Goal: Task Accomplishment & Management: Use online tool/utility

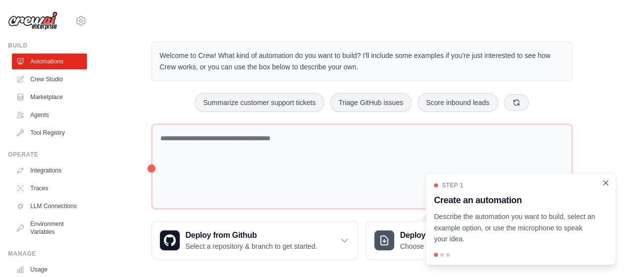
click at [606, 182] on icon "Close walkthrough" at bounding box center [605, 183] width 9 height 9
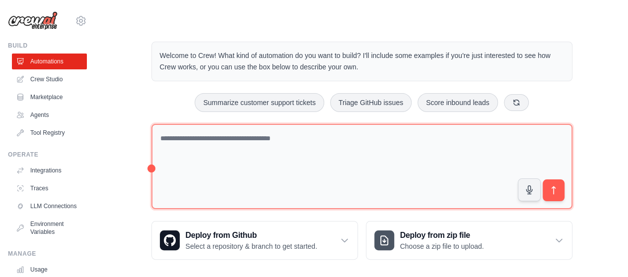
scroll to position [7, 0]
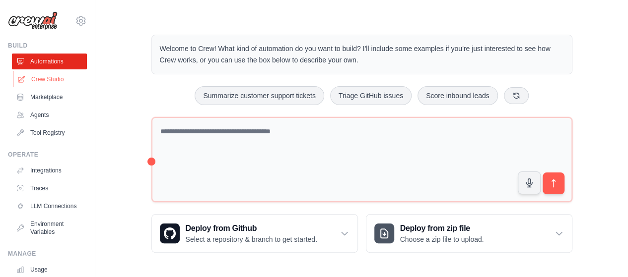
click at [46, 81] on link "Crew Studio" at bounding box center [50, 79] width 75 height 16
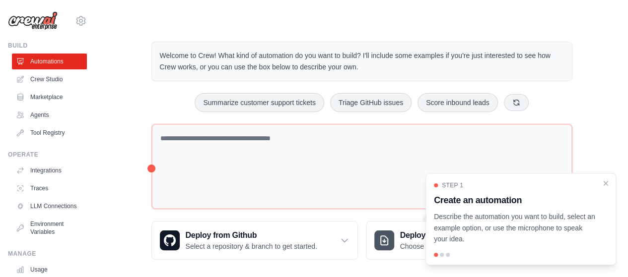
click at [46, 81] on link "Crew Studio" at bounding box center [49, 79] width 75 height 16
click at [44, 115] on link "Agents" at bounding box center [50, 115] width 75 height 16
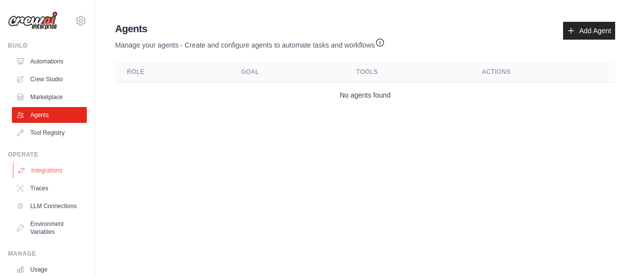
click at [46, 169] on link "Integrations" at bounding box center [50, 171] width 75 height 16
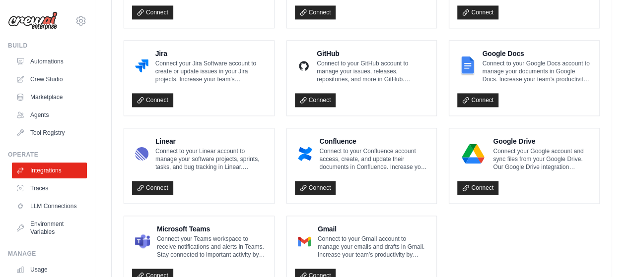
scroll to position [646, 0]
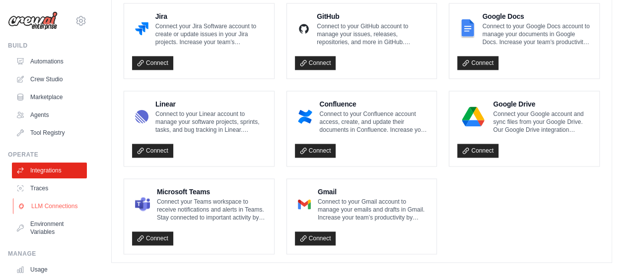
click at [49, 212] on link "LLM Connections" at bounding box center [50, 206] width 75 height 16
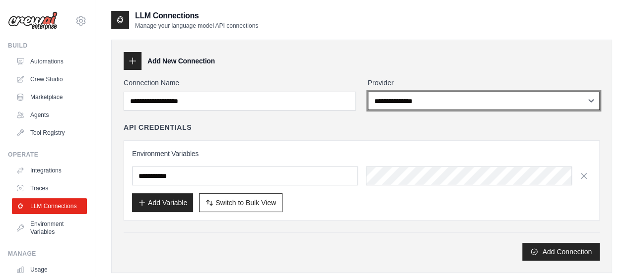
click at [438, 96] on select "**********" at bounding box center [484, 101] width 232 height 18
select select "******"
click at [368, 92] on select "**********" at bounding box center [484, 101] width 232 height 18
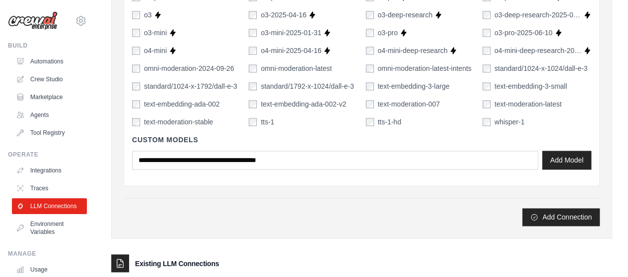
scroll to position [786, 0]
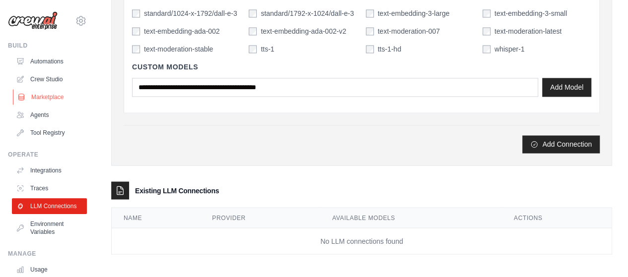
click at [45, 94] on link "Marketplace" at bounding box center [50, 97] width 75 height 16
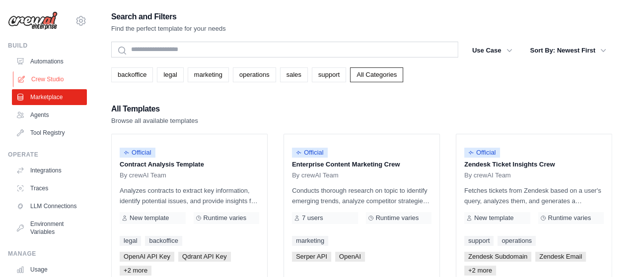
click at [56, 81] on link "Crew Studio" at bounding box center [50, 79] width 75 height 16
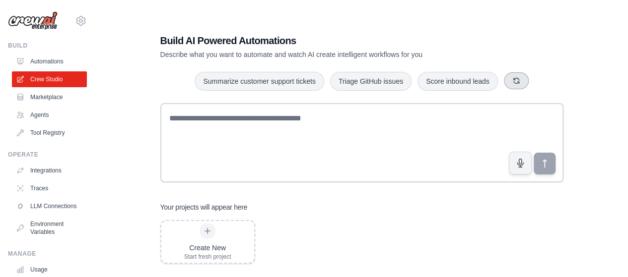
click at [512, 82] on icon "button" at bounding box center [516, 81] width 8 height 8
click at [513, 82] on icon "button" at bounding box center [517, 81] width 8 height 8
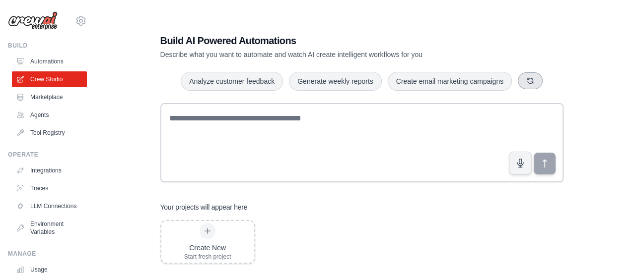
click at [531, 81] on icon "button" at bounding box center [530, 81] width 8 height 8
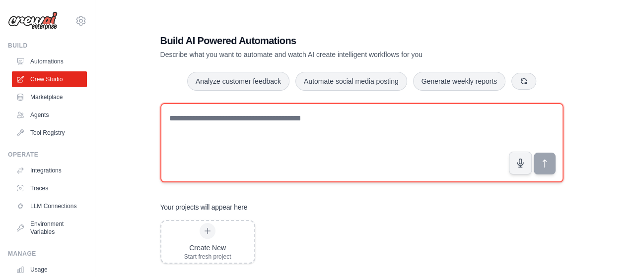
click at [279, 133] on textarea at bounding box center [361, 142] width 403 height 79
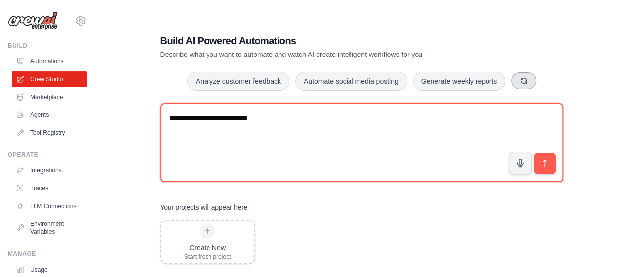
type textarea "**********"
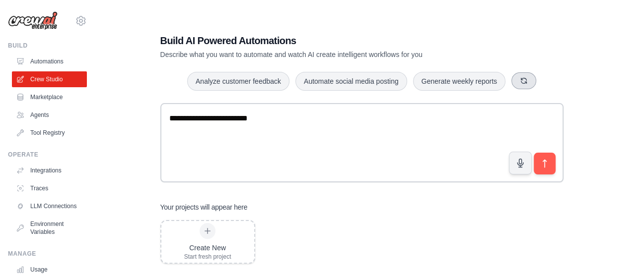
click at [521, 80] on icon "button" at bounding box center [523, 80] width 5 height 5
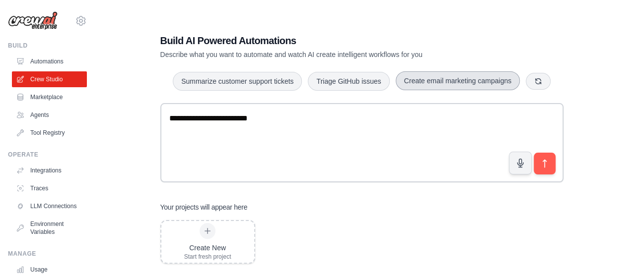
click at [472, 82] on button "Create email marketing campaigns" at bounding box center [457, 80] width 124 height 19
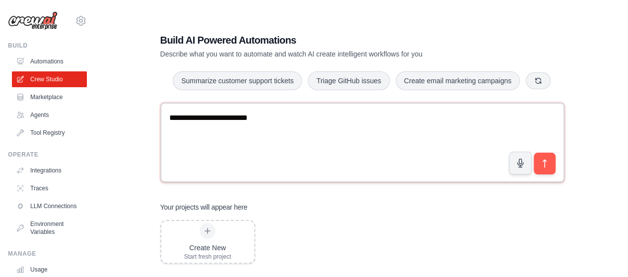
click at [265, 120] on textarea "**********" at bounding box center [362, 143] width 404 height 80
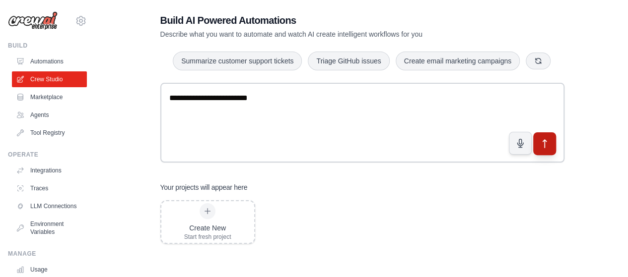
click at [541, 140] on icon "submit" at bounding box center [544, 143] width 10 height 10
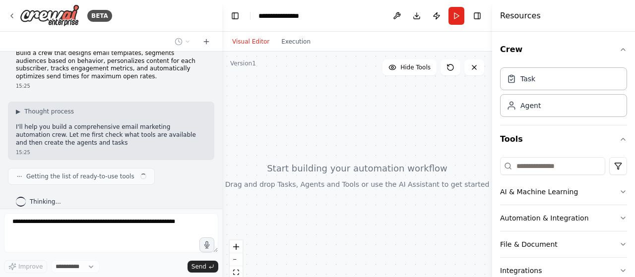
scroll to position [22, 0]
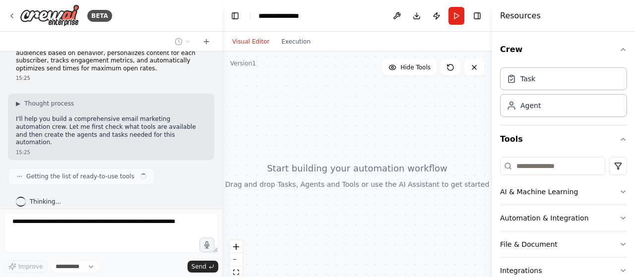
select select "****"
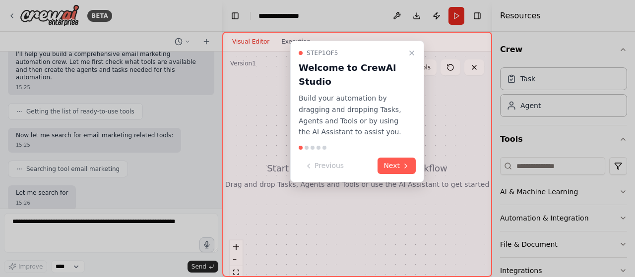
scroll to position [137, 0]
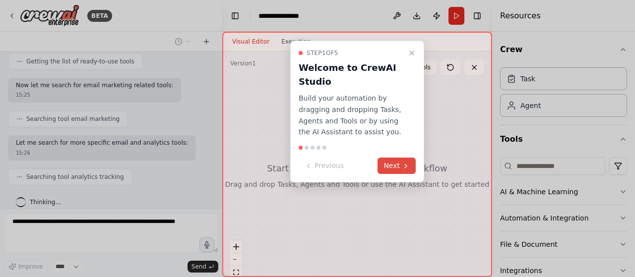
click at [397, 167] on button "Next" at bounding box center [397, 166] width 38 height 16
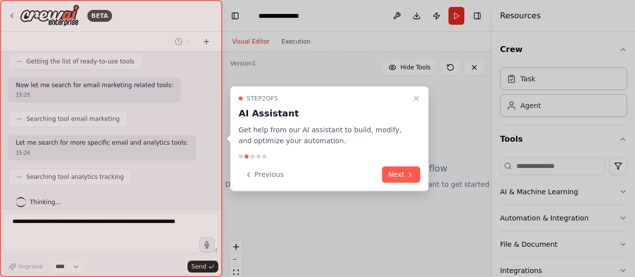
scroll to position [162, 0]
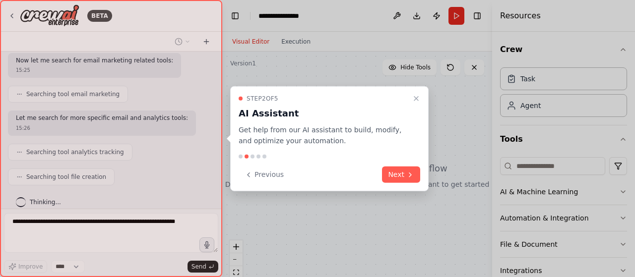
click at [397, 167] on button "Next" at bounding box center [401, 175] width 38 height 16
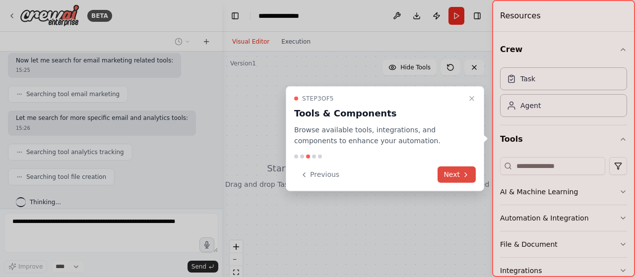
scroll to position [186, 0]
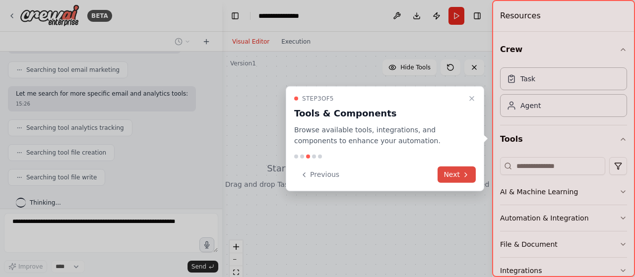
click at [462, 171] on icon at bounding box center [466, 175] width 8 height 8
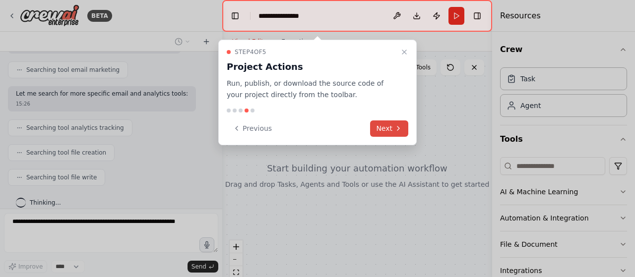
click at [384, 130] on button "Next" at bounding box center [389, 129] width 38 height 16
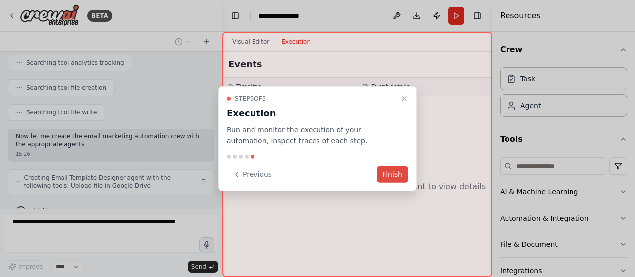
scroll to position [259, 0]
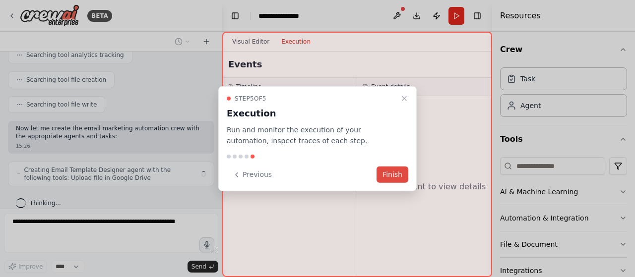
click at [388, 176] on button "Finish" at bounding box center [393, 175] width 32 height 16
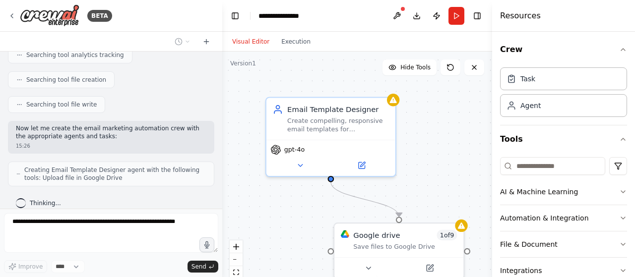
scroll to position [300, 0]
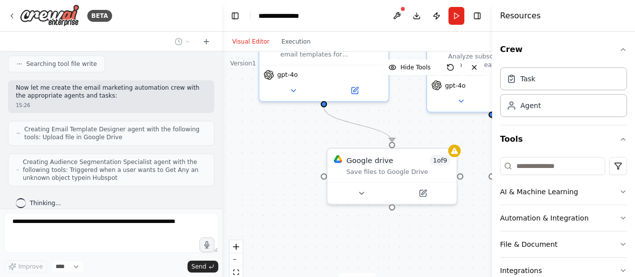
drag, startPoint x: 420, startPoint y: 160, endPoint x: 413, endPoint y: 85, distance: 75.2
click at [413, 85] on div ".deletable-edge-delete-btn { width: 20px; height: 20px; border: 0px solid #ffff…" at bounding box center [357, 176] width 270 height 248
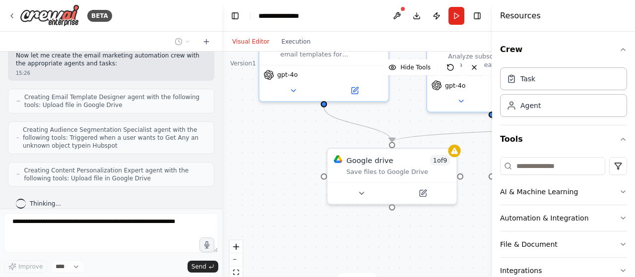
click at [413, 85] on div ".deletable-edge-delete-btn { width: 20px; height: 20px; border: 0px solid #ffff…" at bounding box center [357, 176] width 270 height 248
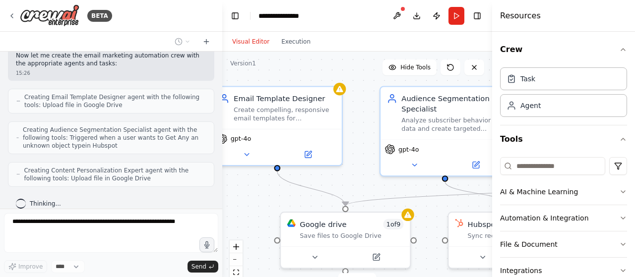
drag, startPoint x: 302, startPoint y: 149, endPoint x: 255, endPoint y: 213, distance: 79.2
click at [255, 213] on div ".deletable-edge-delete-btn { width: 20px; height: 20px; border: 0px solid #ffff…" at bounding box center [357, 176] width 270 height 248
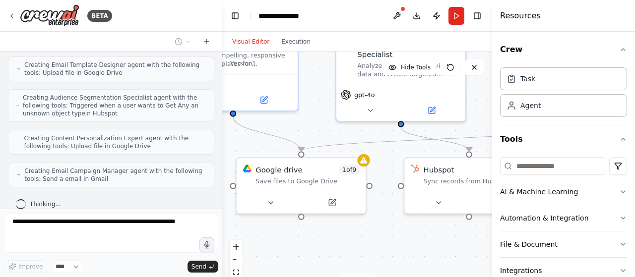
drag, startPoint x: 405, startPoint y: 186, endPoint x: 361, endPoint y: 131, distance: 70.2
click at [361, 131] on div ".deletable-edge-delete-btn { width: 20px; height: 20px; border: 0px solid #ffff…" at bounding box center [357, 176] width 270 height 248
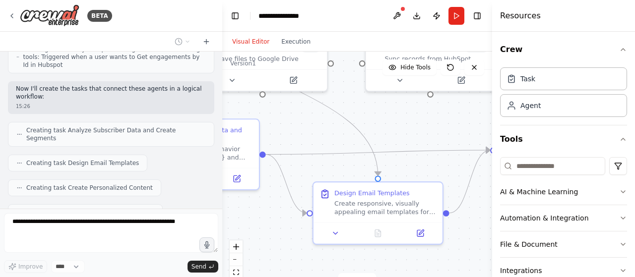
scroll to position [543, 0]
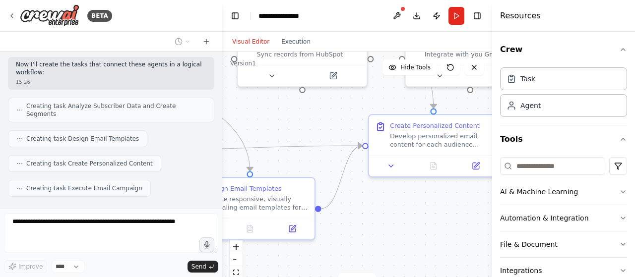
drag, startPoint x: 381, startPoint y: 172, endPoint x: 214, endPoint y: 45, distance: 209.6
click at [214, 45] on div "BETA Build a crew that designs email templates, segments audiences based on beh…" at bounding box center [317, 138] width 635 height 277
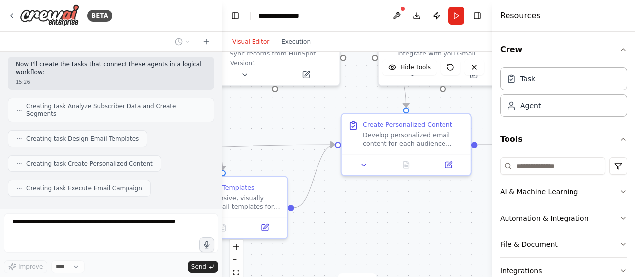
scroll to position [568, 0]
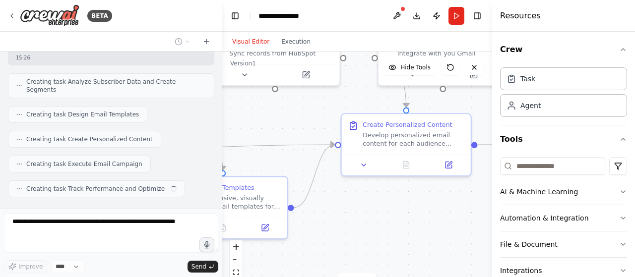
drag, startPoint x: 394, startPoint y: 194, endPoint x: 367, endPoint y: 193, distance: 27.3
click at [367, 193] on div ".deletable-edge-delete-btn { width: 20px; height: 20px; border: 0px solid #ffff…" at bounding box center [357, 176] width 270 height 248
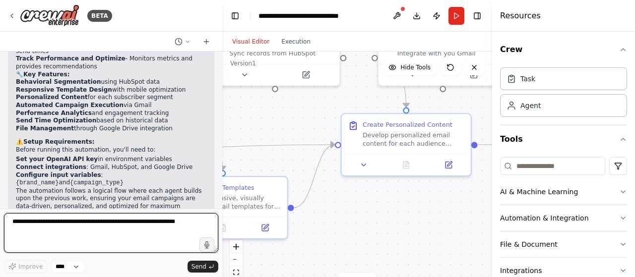
scroll to position [1041, 0]
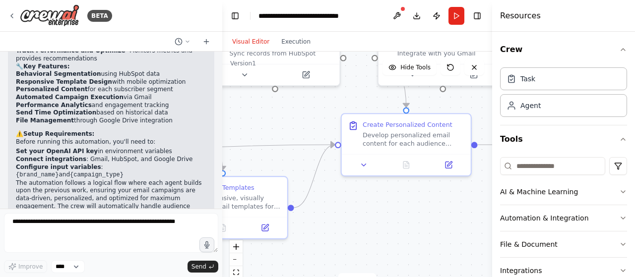
click at [365, 191] on div ".deletable-edge-delete-btn { width: 20px; height: 20px; border: 0px solid #ffff…" at bounding box center [357, 176] width 270 height 248
click at [611, 50] on button "Crew" at bounding box center [563, 50] width 127 height 28
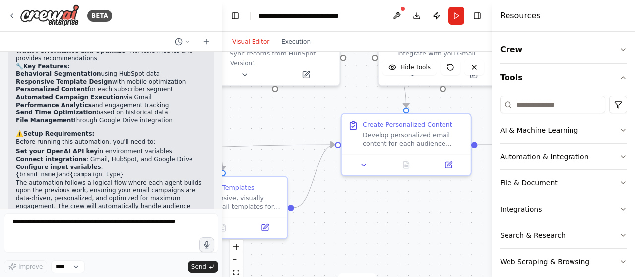
click at [619, 46] on icon "button" at bounding box center [623, 50] width 8 height 8
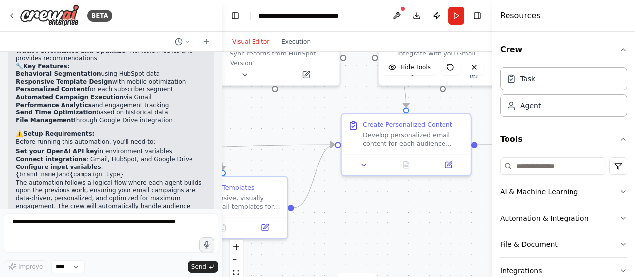
click at [619, 46] on icon "button" at bounding box center [623, 50] width 8 height 8
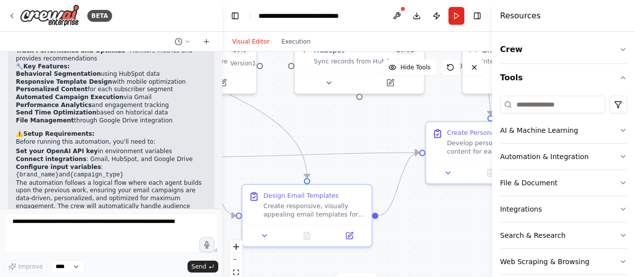
drag, startPoint x: 404, startPoint y: 196, endPoint x: 488, endPoint y: 204, distance: 84.7
click at [488, 204] on div "BETA Build a crew that designs email templates, segments audiences based on beh…" at bounding box center [317, 138] width 635 height 277
click at [234, 260] on icon "zoom out" at bounding box center [236, 260] width 6 height 1
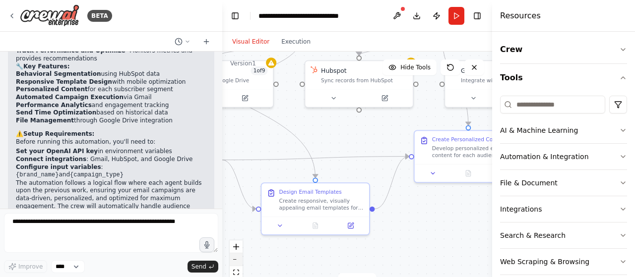
click at [234, 260] on icon "zoom out" at bounding box center [236, 260] width 6 height 1
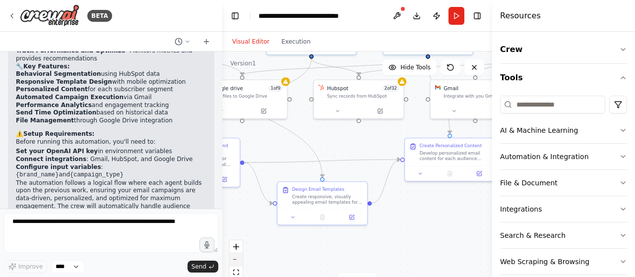
click at [234, 260] on icon "zoom out" at bounding box center [236, 260] width 6 height 1
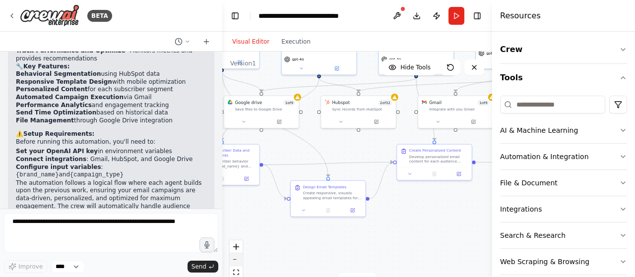
click at [234, 260] on icon "zoom out" at bounding box center [236, 260] width 6 height 1
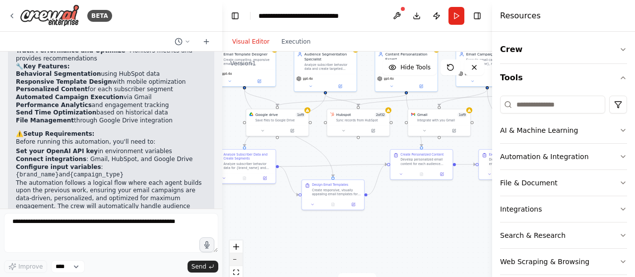
click at [234, 260] on icon "zoom out" at bounding box center [236, 260] width 6 height 1
click at [234, 259] on div "React Flow controls" at bounding box center [236, 267] width 13 height 52
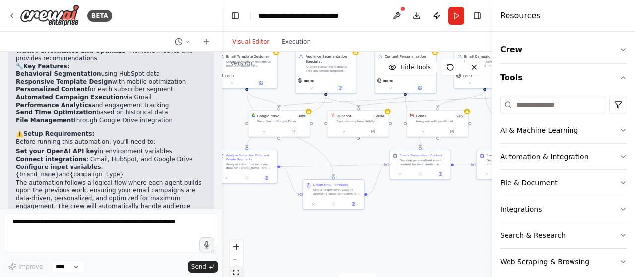
click at [234, 273] on icon "fit view" at bounding box center [236, 272] width 6 height 5
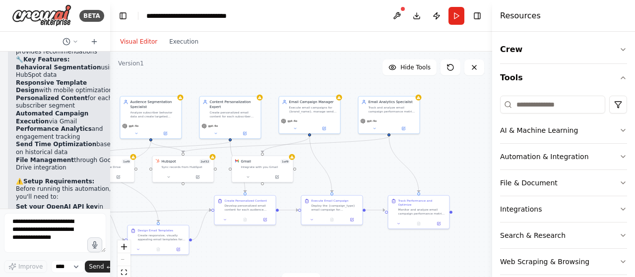
scroll to position [1658, 0]
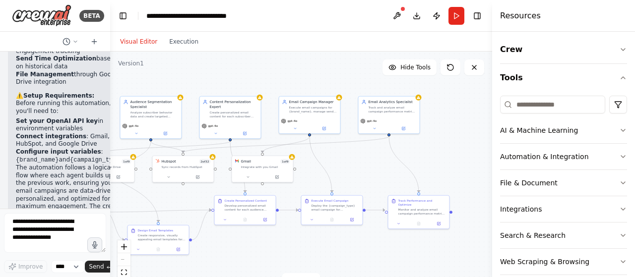
drag, startPoint x: 221, startPoint y: 82, endPoint x: 110, endPoint y: 89, distance: 110.9
click at [110, 89] on div "BETA Build a crew that designs email templates, segments audiences based on beh…" at bounding box center [317, 138] width 635 height 277
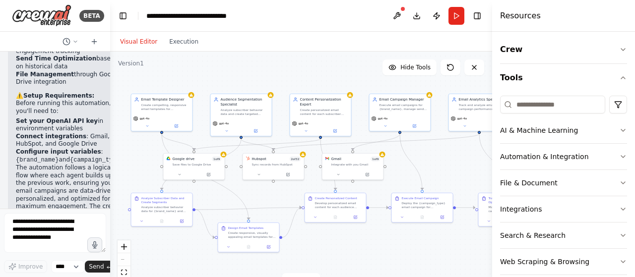
drag, startPoint x: 202, startPoint y: 87, endPoint x: 292, endPoint y: 85, distance: 90.3
click at [292, 85] on div ".deletable-edge-delete-btn { width: 20px; height: 20px; border: 0px solid #ffff…" at bounding box center [301, 176] width 382 height 248
drag, startPoint x: 320, startPoint y: 106, endPoint x: 324, endPoint y: 97, distance: 9.8
click at [324, 97] on div "Content Personalization Expert Create personalized email content for each subsc…" at bounding box center [329, 95] width 48 height 19
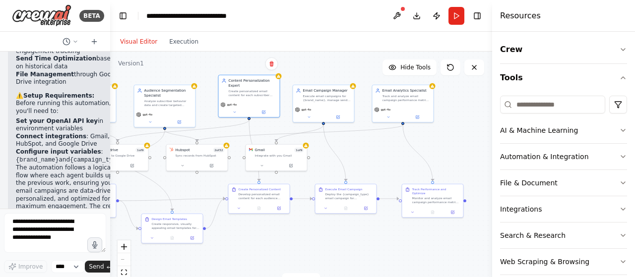
drag, startPoint x: 360, startPoint y: 248, endPoint x: 284, endPoint y: 239, distance: 76.9
click at [284, 239] on div ".deletable-edge-delete-btn { width: 20px; height: 20px; border: 0px solid #ffff…" at bounding box center [301, 176] width 382 height 248
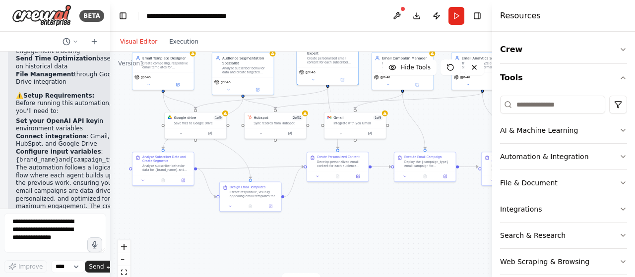
drag, startPoint x: 284, startPoint y: 239, endPoint x: 363, endPoint y: 207, distance: 85.0
click at [363, 207] on div ".deletable-edge-delete-btn { width: 20px; height: 20px; border: 0px solid #ffff…" at bounding box center [301, 176] width 382 height 248
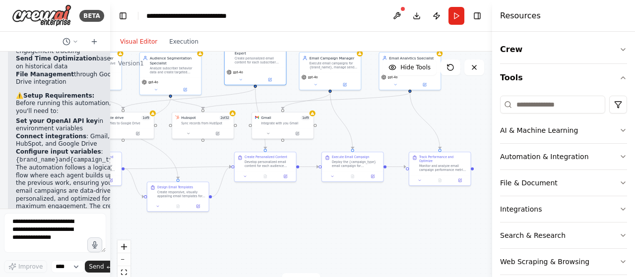
drag, startPoint x: 363, startPoint y: 207, endPoint x: 290, endPoint y: 207, distance: 72.4
click at [290, 207] on div ".deletable-edge-delete-btn { width: 20px; height: 20px; border: 0px solid #ffff…" at bounding box center [301, 176] width 382 height 248
click at [479, 68] on button at bounding box center [474, 68] width 20 height 16
click at [473, 68] on icon at bounding box center [474, 68] width 8 height 8
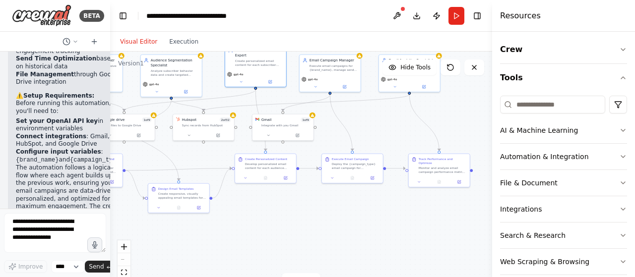
click at [310, 197] on div ".deletable-edge-delete-btn { width: 20px; height: 20px; border: 0px solid #ffff…" at bounding box center [301, 176] width 382 height 248
click at [522, 46] on button "Crew" at bounding box center [563, 50] width 127 height 28
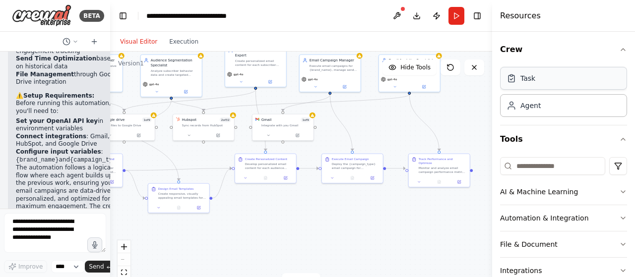
click at [533, 78] on div "Task" at bounding box center [528, 78] width 15 height 10
click at [410, 212] on div "New Task Task description" at bounding box center [439, 215] width 61 height 15
drag, startPoint x: 410, startPoint y: 212, endPoint x: 420, endPoint y: 226, distance: 17.5
click at [420, 226] on icon at bounding box center [419, 228] width 4 height 4
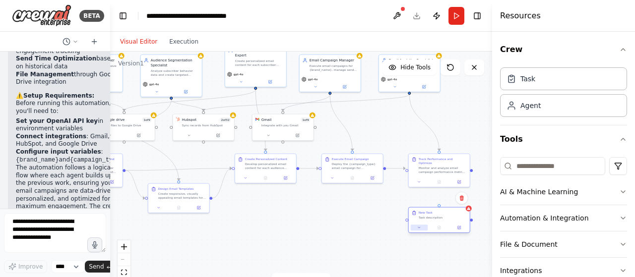
click at [420, 226] on icon at bounding box center [419, 228] width 4 height 4
click at [462, 226] on button at bounding box center [459, 228] width 17 height 6
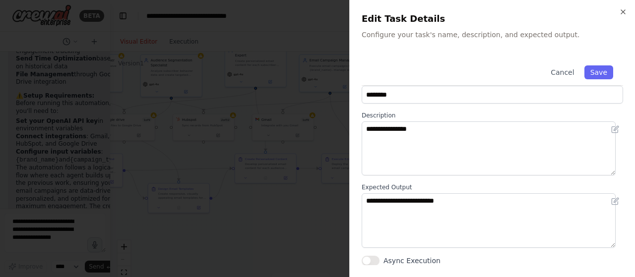
scroll to position [0, 0]
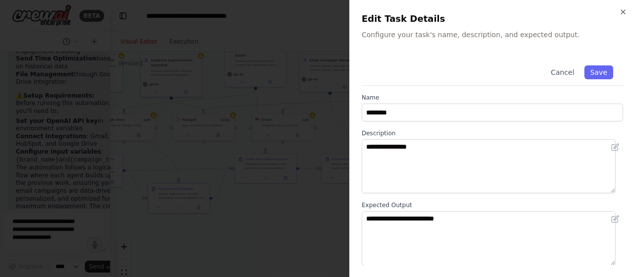
click at [618, 6] on div "**********" at bounding box center [492, 138] width 286 height 277
click at [625, 10] on icon "button" at bounding box center [623, 12] width 4 height 4
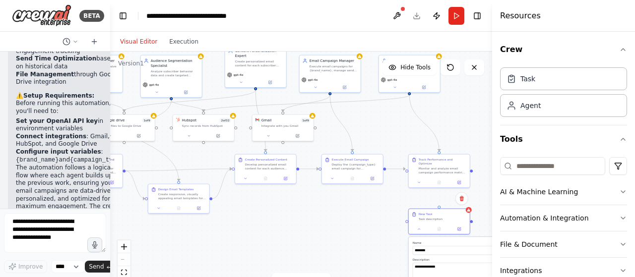
click at [389, 234] on div ".deletable-edge-delete-btn { width: 20px; height: 20px; border: 0px solid #ffff…" at bounding box center [301, 176] width 382 height 248
click at [437, 224] on div at bounding box center [439, 228] width 61 height 10
click at [442, 234] on div "**********" at bounding box center [439, 222] width 62 height 26
click at [428, 251] on input "********" at bounding box center [458, 250] width 90 height 9
click at [435, 222] on div "New Task Task description" at bounding box center [439, 215] width 61 height 15
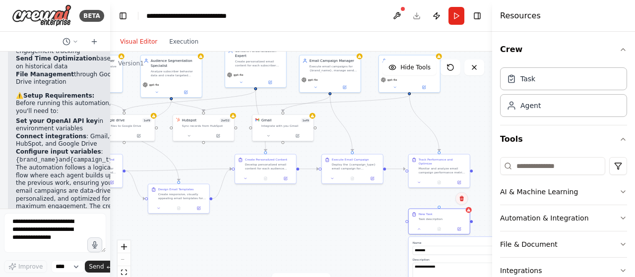
click at [464, 197] on icon at bounding box center [462, 199] width 6 height 6
click at [439, 197] on button "Confirm" at bounding box center [433, 199] width 35 height 12
click at [541, 110] on div "Agent" at bounding box center [563, 105] width 127 height 23
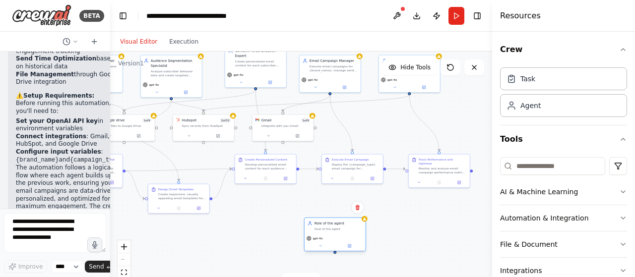
drag, startPoint x: 467, startPoint y: 248, endPoint x: 326, endPoint y: 230, distance: 142.5
click at [326, 230] on div "Role of the agent Goal of the agent" at bounding box center [335, 226] width 61 height 16
click at [357, 214] on div "Confirm" at bounding box center [357, 207] width 17 height 17
click at [360, 208] on icon at bounding box center [358, 208] width 6 height 6
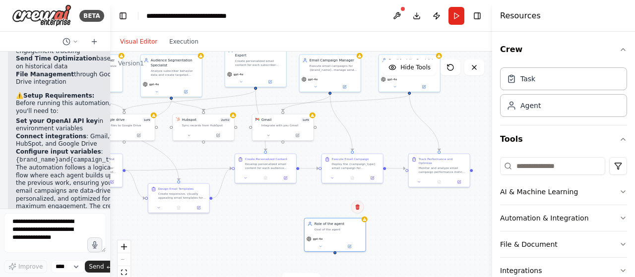
click at [351, 208] on button at bounding box center [357, 207] width 13 height 13
click at [344, 208] on button "Confirm" at bounding box center [328, 207] width 35 height 12
click at [334, 208] on button "Confirm" at bounding box center [328, 207] width 35 height 12
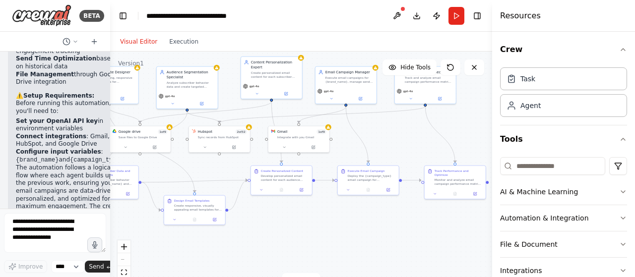
drag, startPoint x: 334, startPoint y: 208, endPoint x: 351, endPoint y: 220, distance: 20.2
click at [351, 220] on div ".deletable-edge-delete-btn { width: 20px; height: 20px; border: 0px solid #ffff…" at bounding box center [301, 176] width 382 height 248
click at [559, 163] on input at bounding box center [552, 166] width 105 height 18
type input "*"
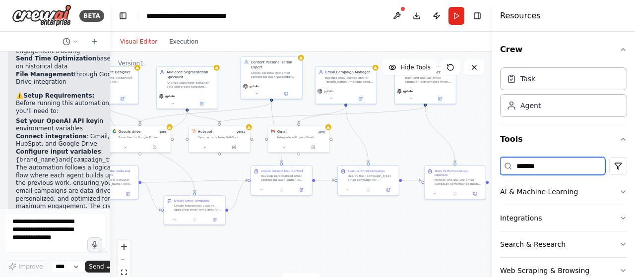
type input "******"
click at [567, 186] on button "AI & Machine Learning" at bounding box center [563, 192] width 127 height 26
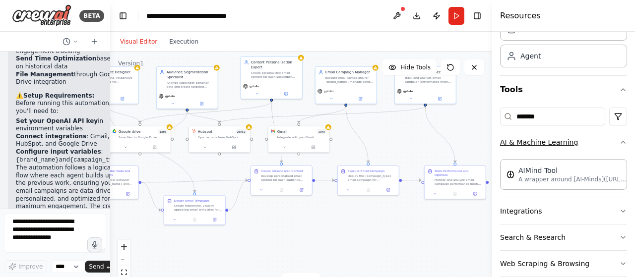
scroll to position [64, 0]
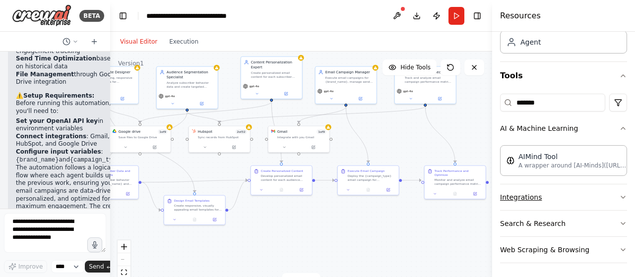
click at [584, 198] on button "Integrations" at bounding box center [563, 198] width 127 height 26
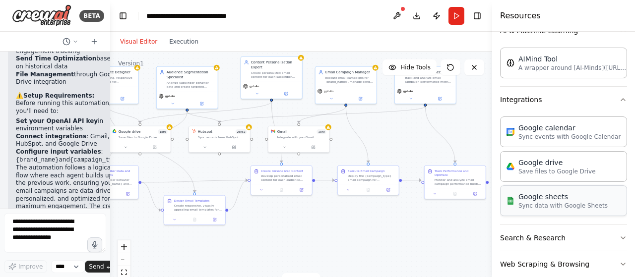
scroll to position [175, 0]
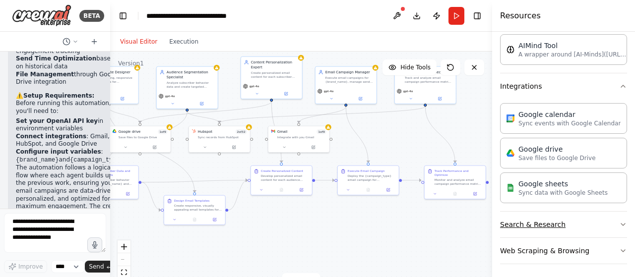
click at [581, 226] on button "Search & Research" at bounding box center [563, 225] width 127 height 26
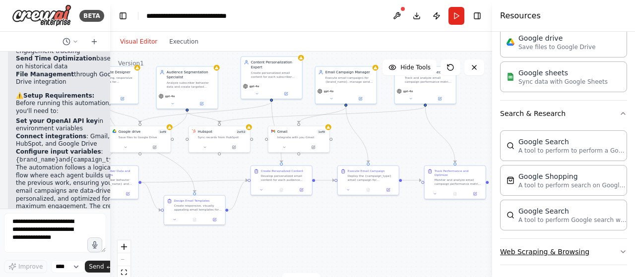
scroll to position [284, 0]
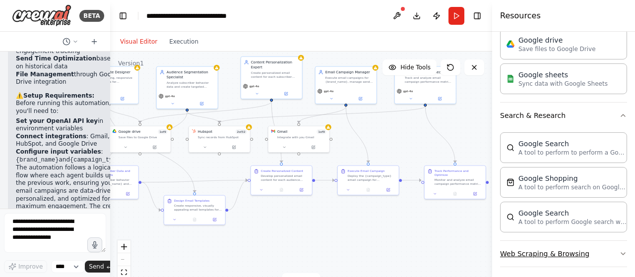
click at [580, 251] on button "Web Scraping & Browsing" at bounding box center [563, 254] width 127 height 26
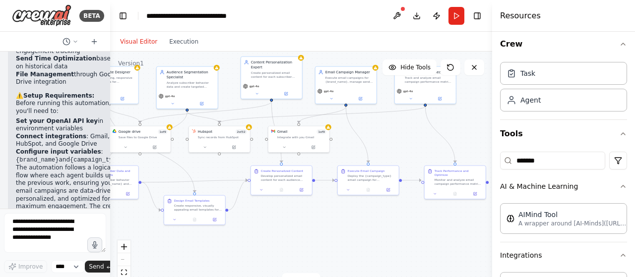
scroll to position [0, 0]
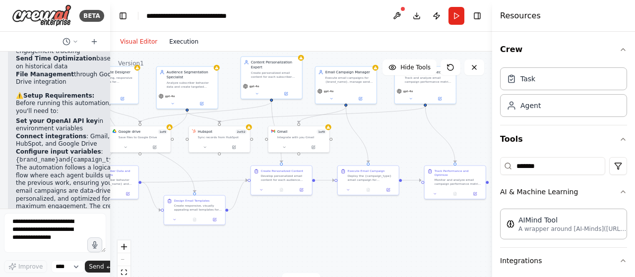
click at [175, 45] on button "Execution" at bounding box center [183, 42] width 41 height 12
click at [144, 44] on button "Visual Editor" at bounding box center [138, 42] width 49 height 12
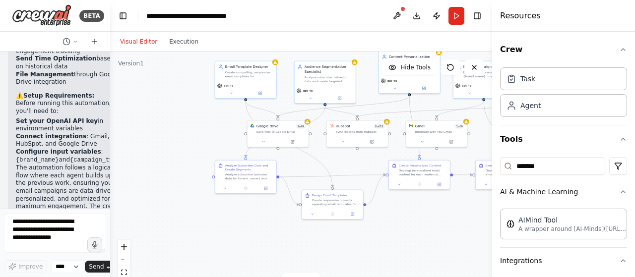
drag, startPoint x: 331, startPoint y: 228, endPoint x: 469, endPoint y: 222, distance: 138.1
click at [469, 222] on div ".deletable-edge-delete-btn { width: 20px; height: 20px; border: 0px solid #ffff…" at bounding box center [301, 176] width 382 height 248
click at [51, 12] on img at bounding box center [42, 15] width 60 height 22
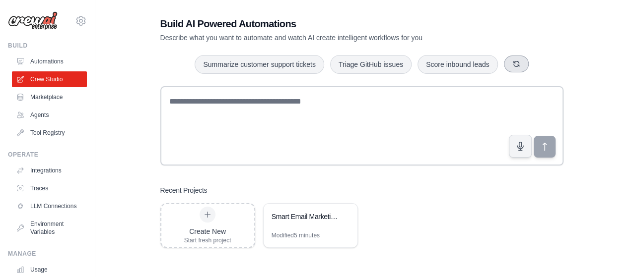
click at [520, 61] on button "button" at bounding box center [516, 64] width 25 height 17
click at [520, 61] on button "button" at bounding box center [527, 64] width 25 height 17
click at [520, 61] on button "button" at bounding box center [511, 64] width 25 height 17
click at [520, 61] on icon "button" at bounding box center [522, 63] width 5 height 5
click at [537, 64] on icon "button" at bounding box center [537, 64] width 8 height 8
